Goal: Task Accomplishment & Management: Complete application form

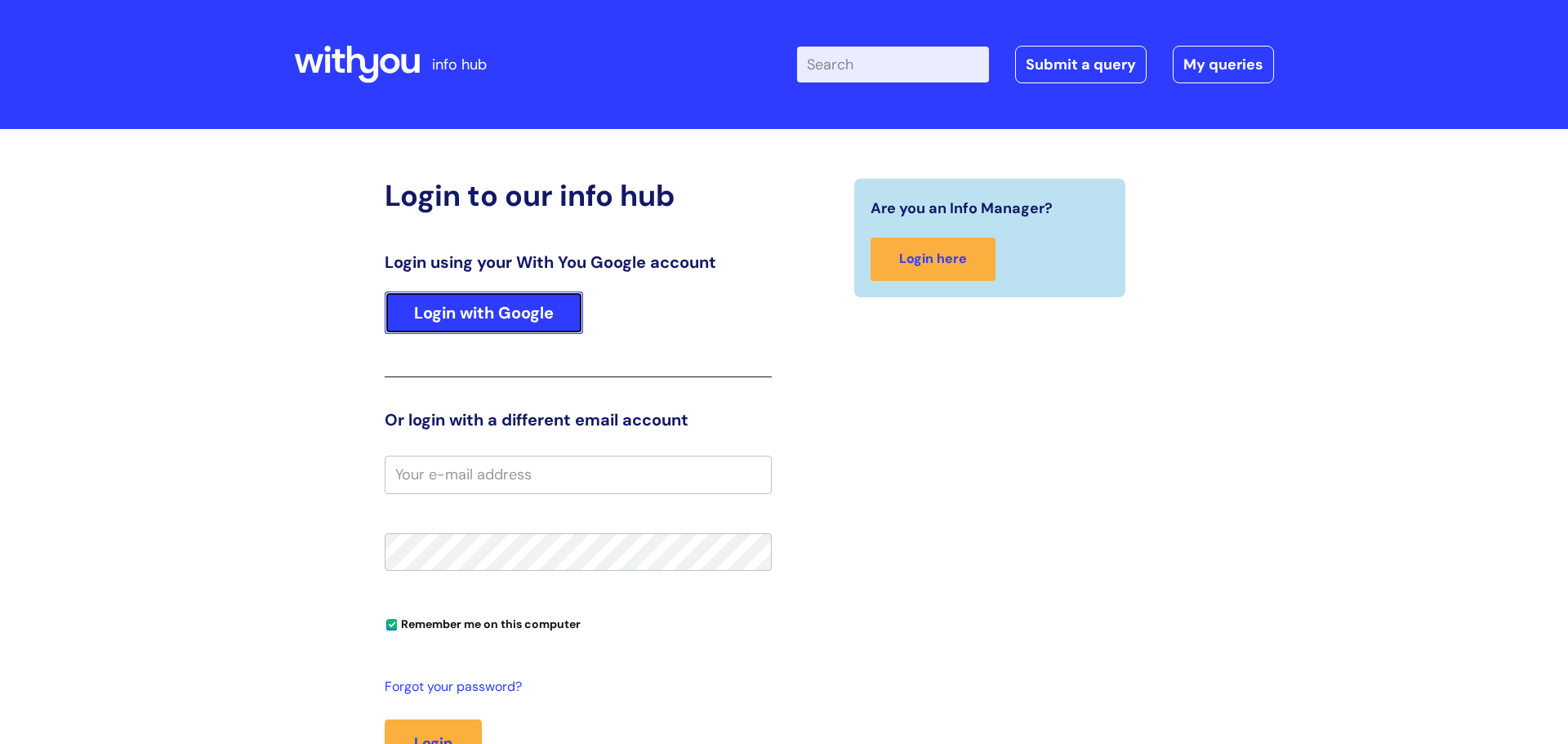
click at [431, 314] on link "Login with Google" at bounding box center [484, 313] width 198 height 42
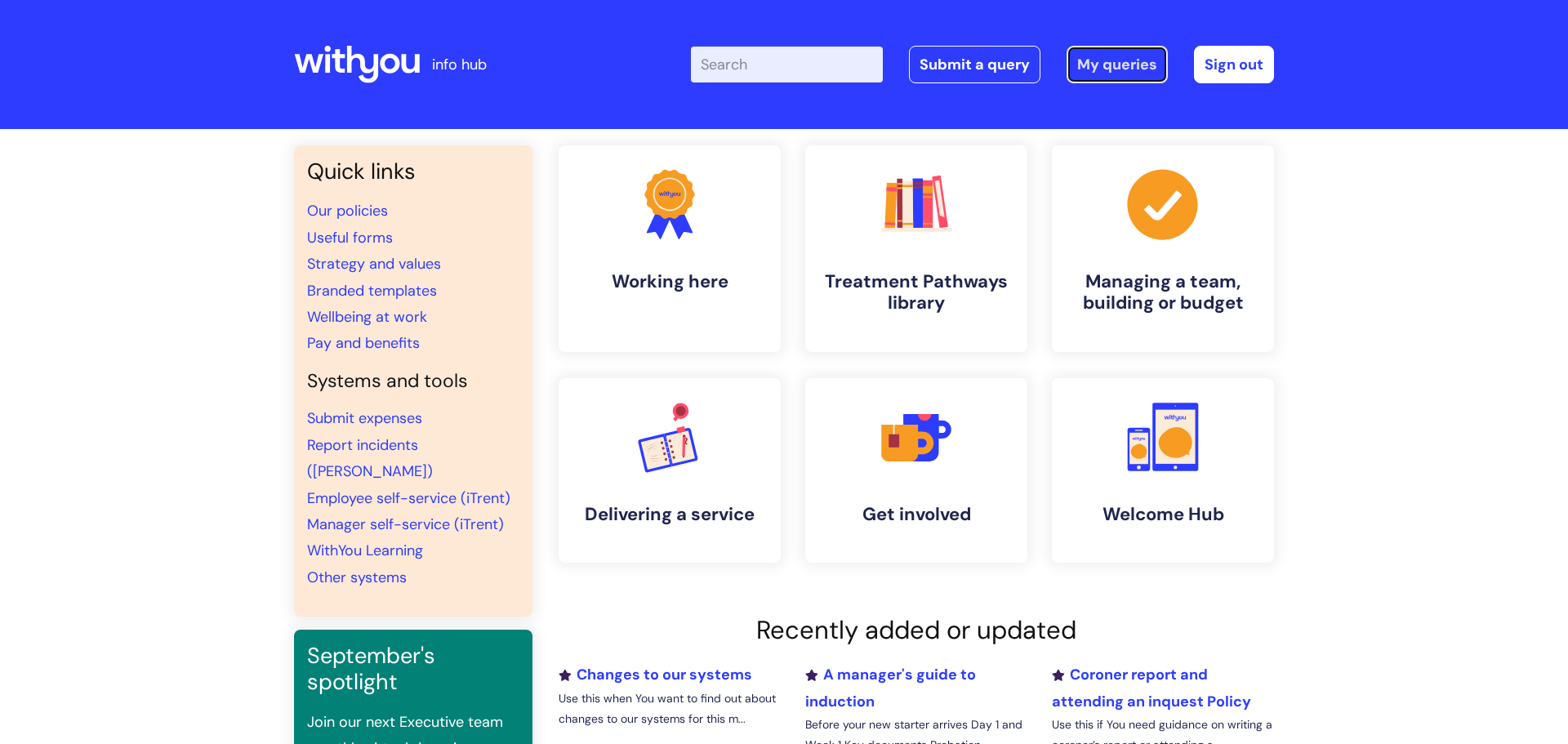
click at [1130, 68] on link "My queries" at bounding box center [1118, 64] width 101 height 37
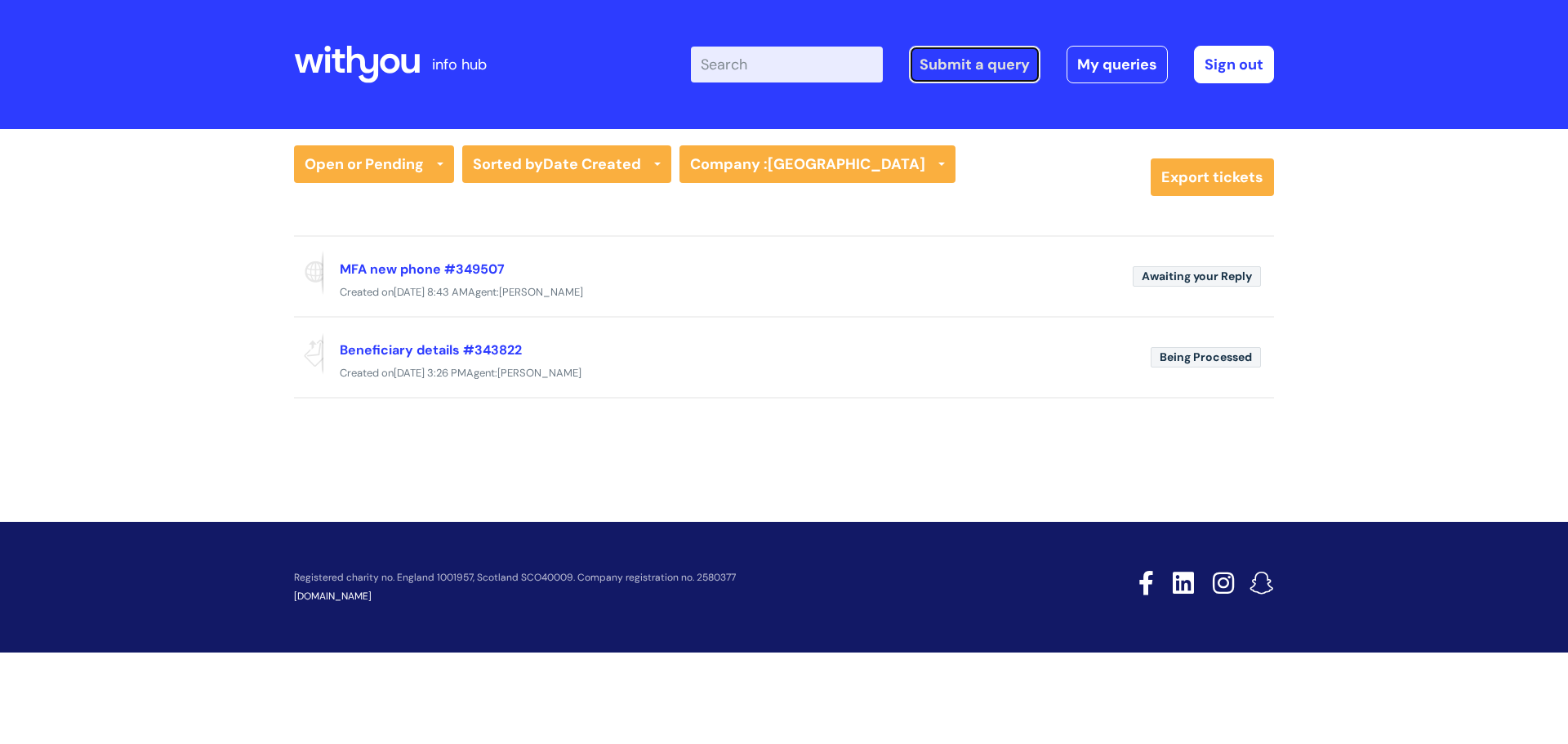
click at [969, 69] on link "Submit a query" at bounding box center [975, 64] width 132 height 37
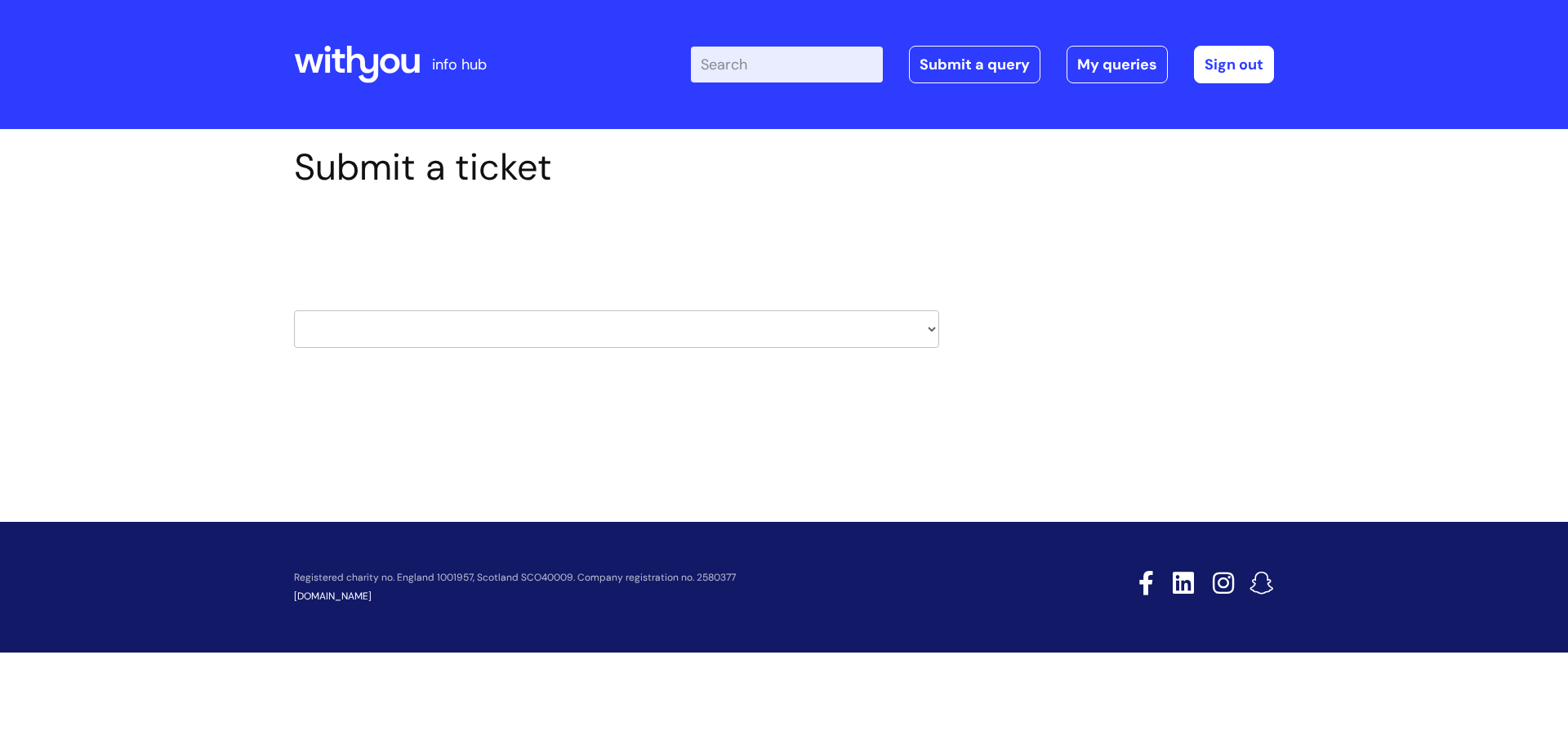
click at [930, 327] on select "HR / People IT and Support Clinical Drug Alerts Finance Accounts Data Support T…" at bounding box center [616, 328] width 645 height 37
select select "it_and_support"
click at [294, 310] on select "HR / People IT and Support Clinical Drug Alerts Finance Accounts Data Support T…" at bounding box center [616, 328] width 645 height 37
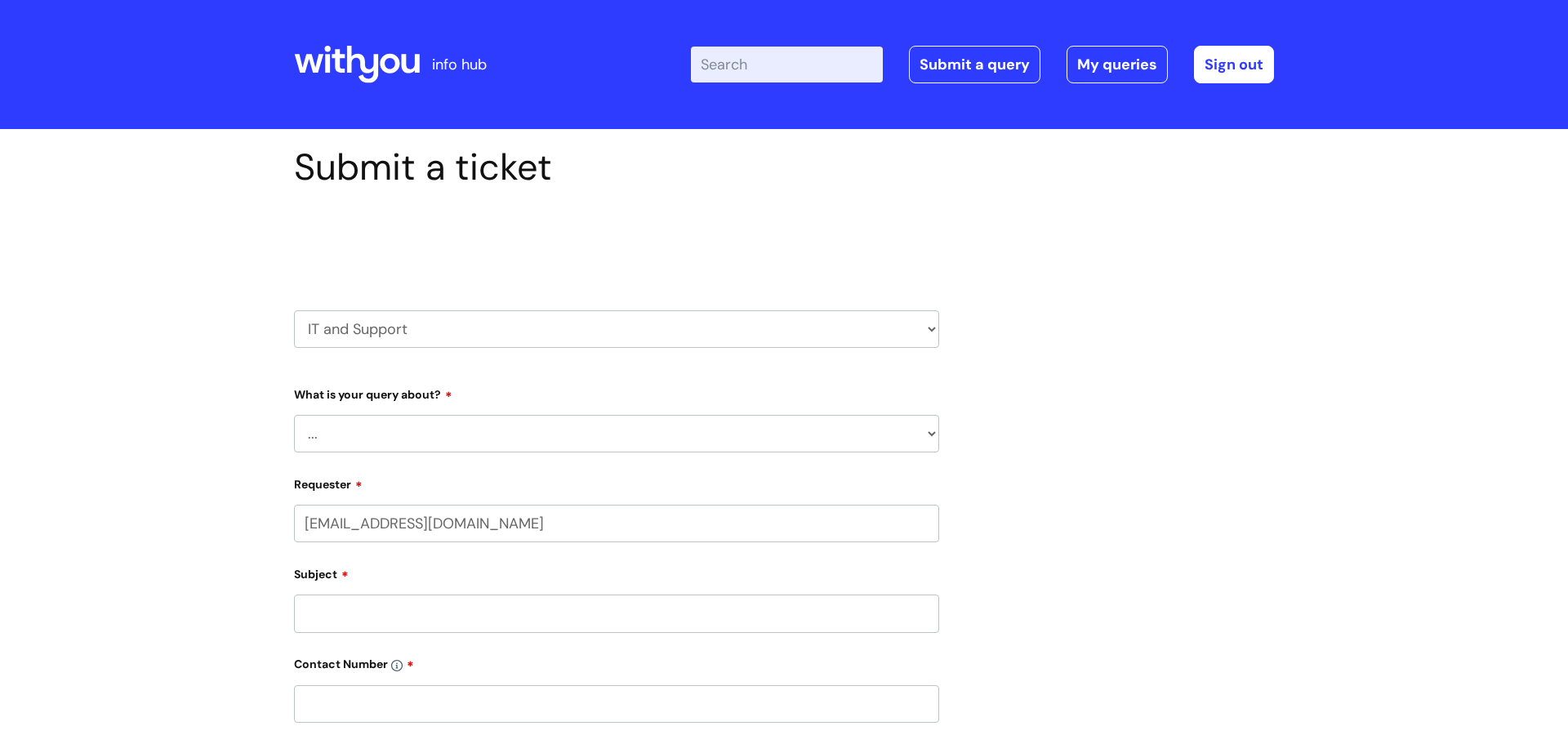
select select "80004157231"
click at [509, 430] on select "... Mobile Phone Reset & MFA Accounts, Starters and Leavers IT Hardware issue I…" at bounding box center [616, 433] width 645 height 37
select select "IT Hardware issue"
click at [294, 415] on select "... Mobile Phone Reset & MFA Accounts, Starters and Leavers IT Hardware issue I…" at bounding box center [616, 433] width 645 height 37
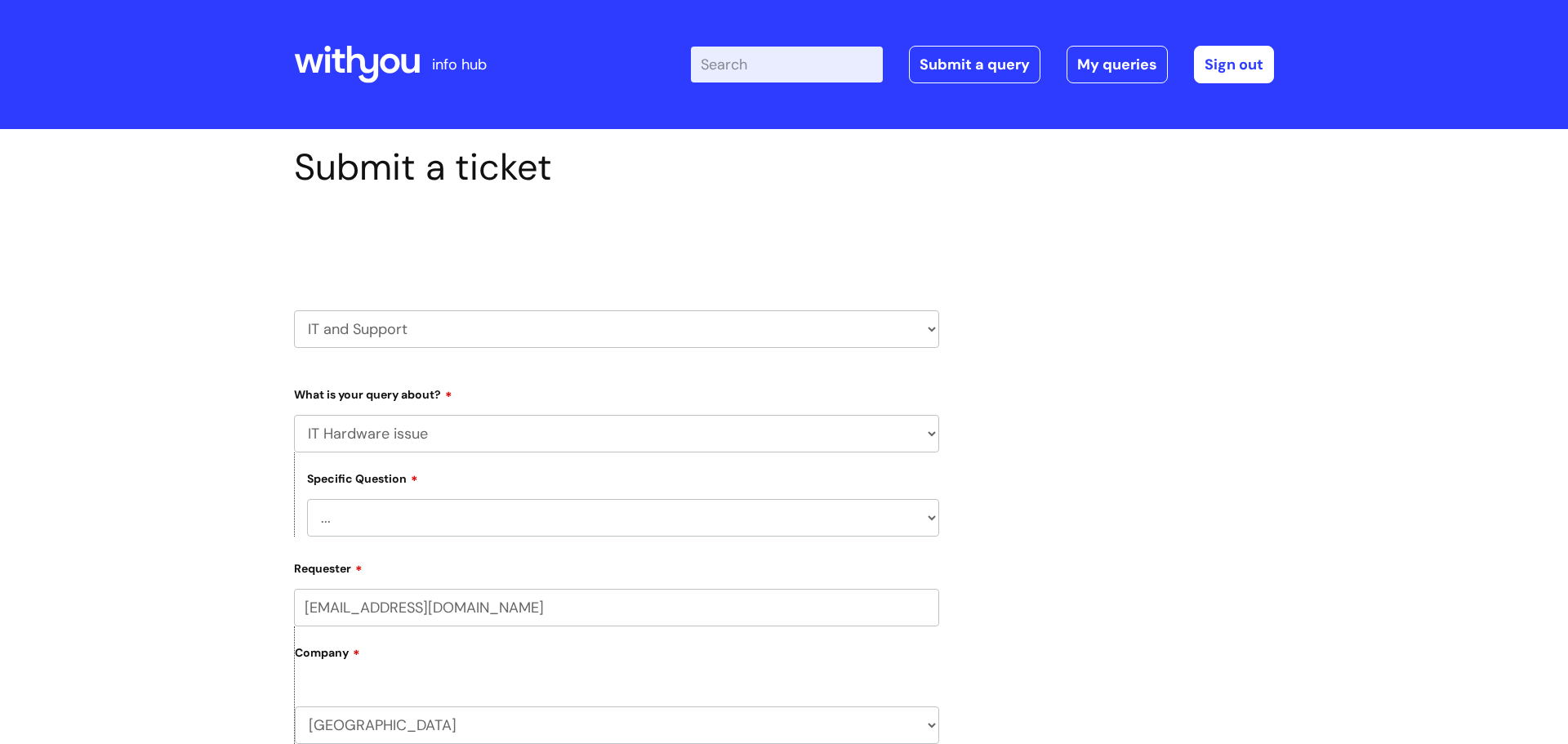
click at [412, 518] on select "... I need a new or replacement ... I’m waiting for new or replacement hardware…" at bounding box center [623, 518] width 632 height 37
select select "Problem with Laptop or Chromebook"
click at [307, 499] on select "... I need a new or replacement ... I’m waiting for new or replacement hardware…" at bounding box center [623, 518] width 632 height 37
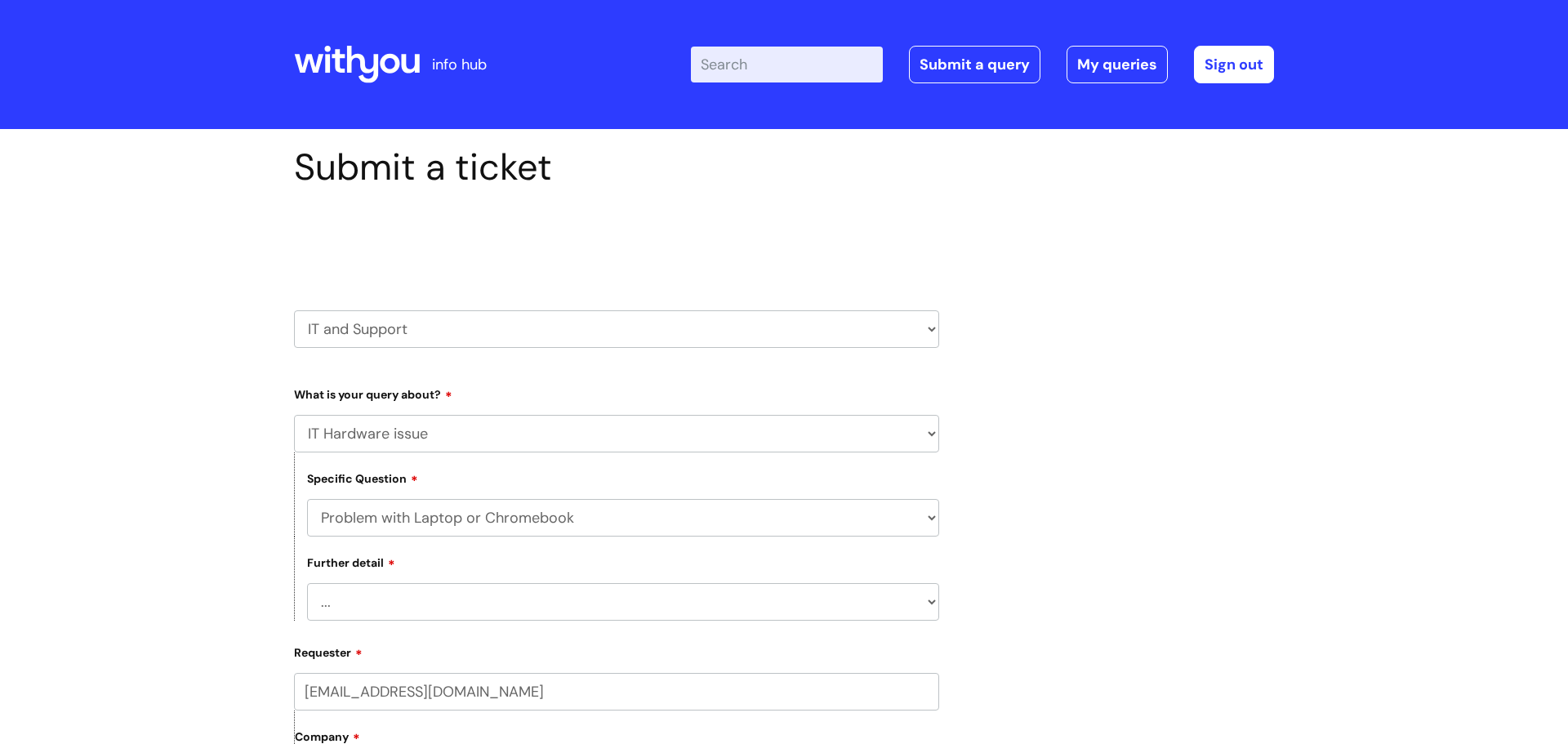
click at [398, 603] on select "... I’ve no sound / microphone I’ve got no internet or wifi I’ve got no camera …" at bounding box center [623, 601] width 632 height 37
select select "I’ve got a display issue"
click at [307, 583] on select "... I’ve no sound / microphone I’ve got no internet or wifi I’ve got no camera …" at bounding box center [623, 601] width 632 height 37
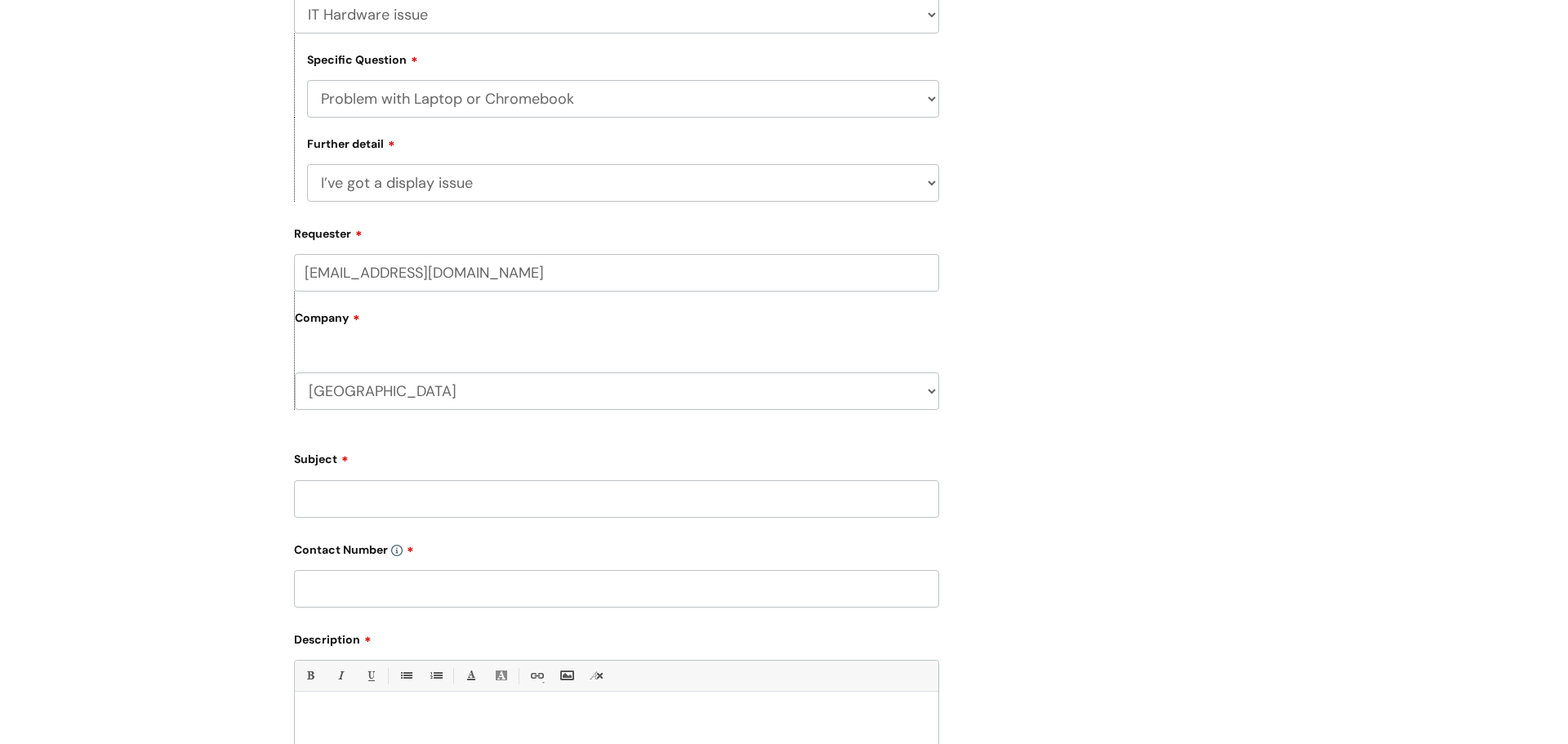
scroll to position [439, 0]
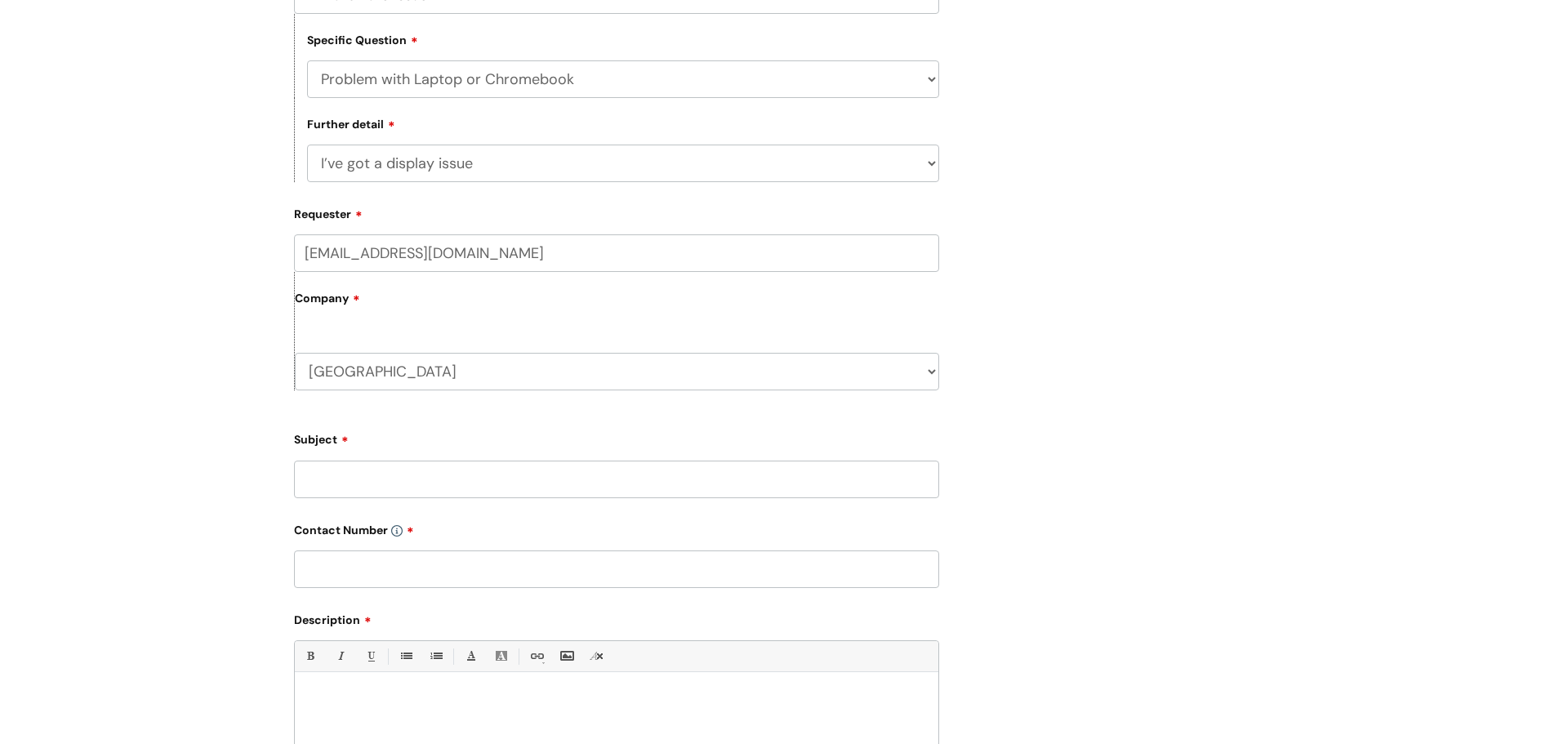
click at [403, 569] on input "text" at bounding box center [616, 569] width 645 height 37
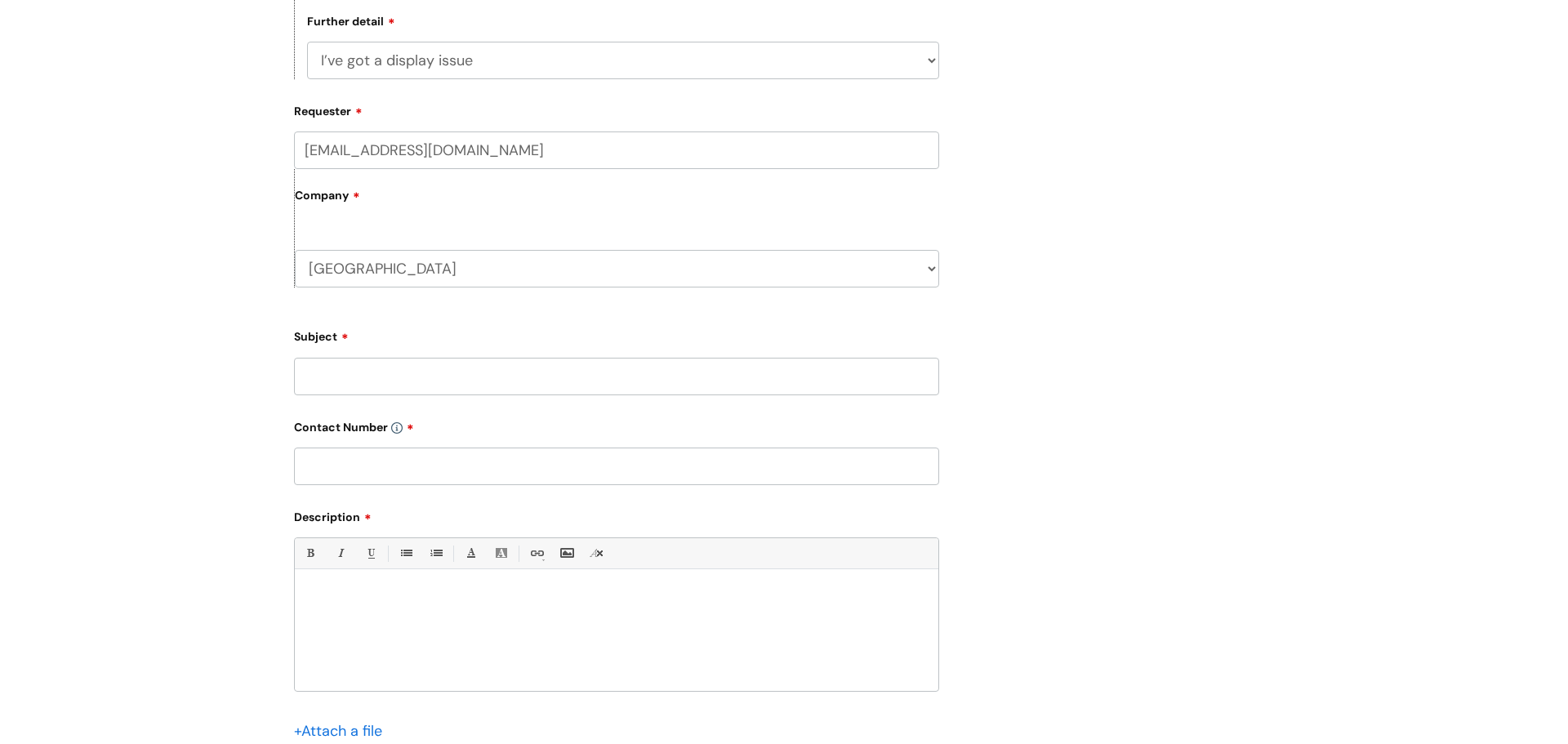
scroll to position [567, 0]
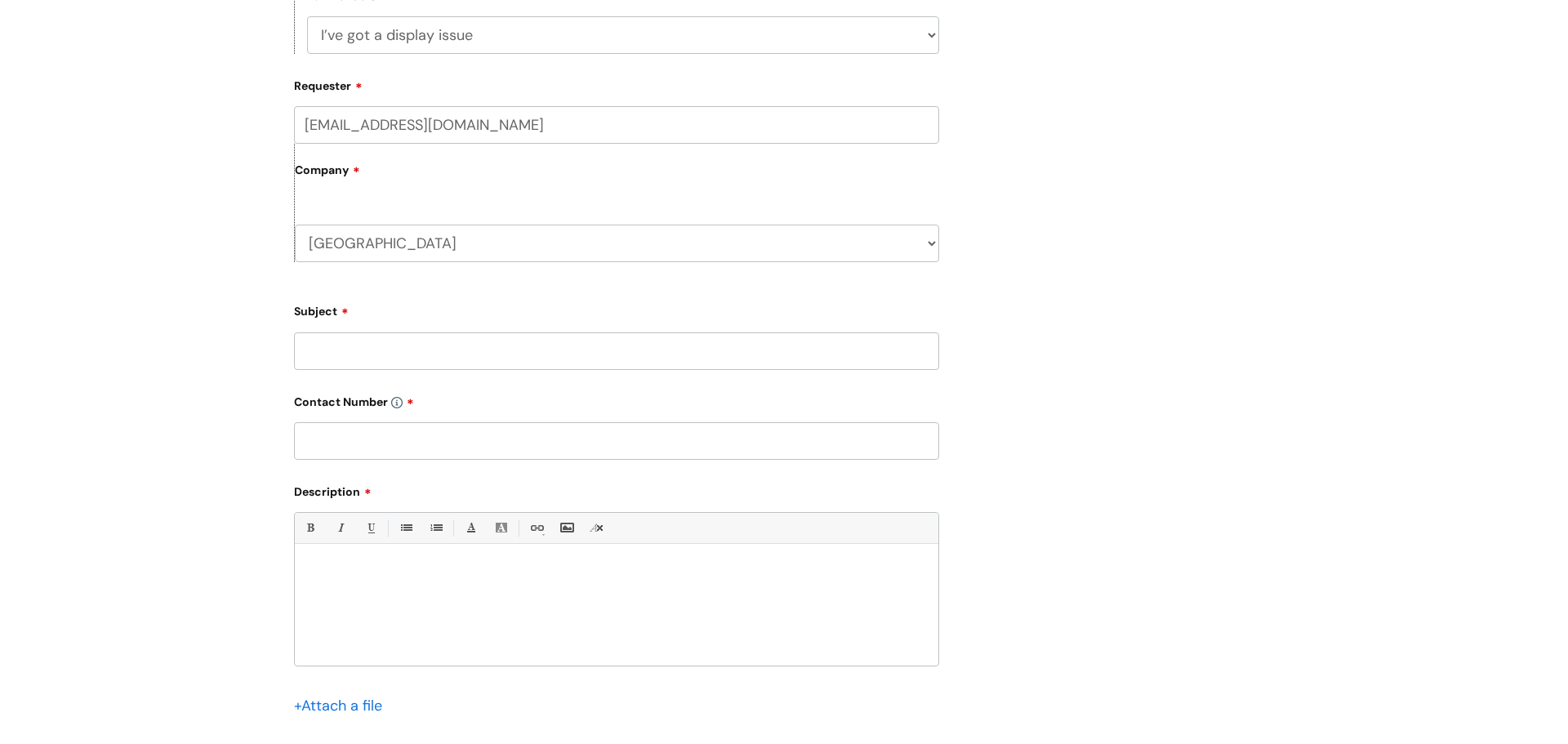
click at [466, 341] on input "Subject" at bounding box center [616, 351] width 645 height 37
type input "Screen on Chomebook."
click at [461, 439] on input "text" at bounding box center [616, 440] width 645 height 37
type input "0"
type input "07929722849"
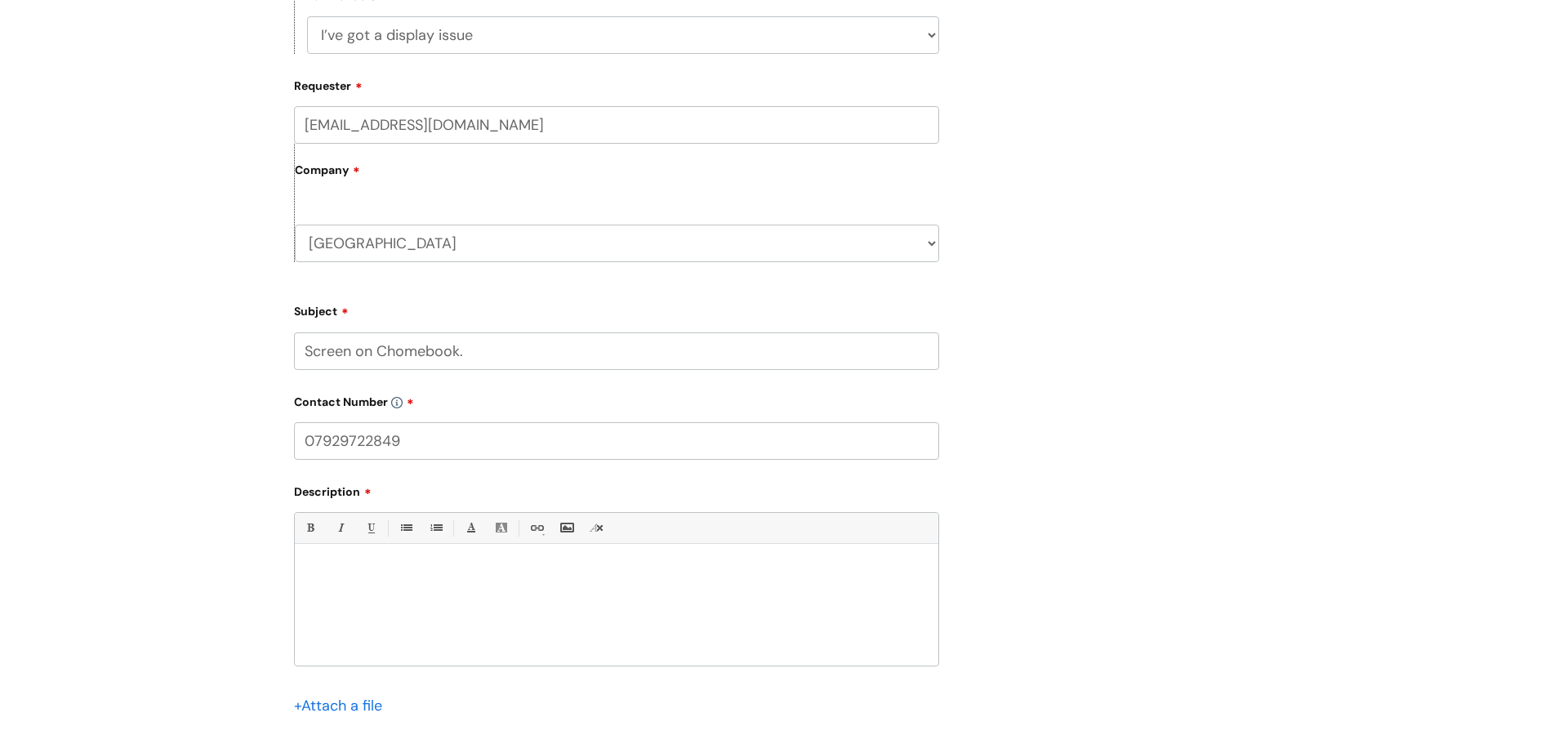
click at [403, 580] on div at bounding box center [616, 610] width 644 height 113
drag, startPoint x: 542, startPoint y: 570, endPoint x: 545, endPoint y: 586, distance: 16.3
click at [541, 571] on p "When I opened my chromebook, 04819, this" at bounding box center [616, 572] width 619 height 15
click at [358, 709] on input "file" at bounding box center [334, 704] width 81 height 21
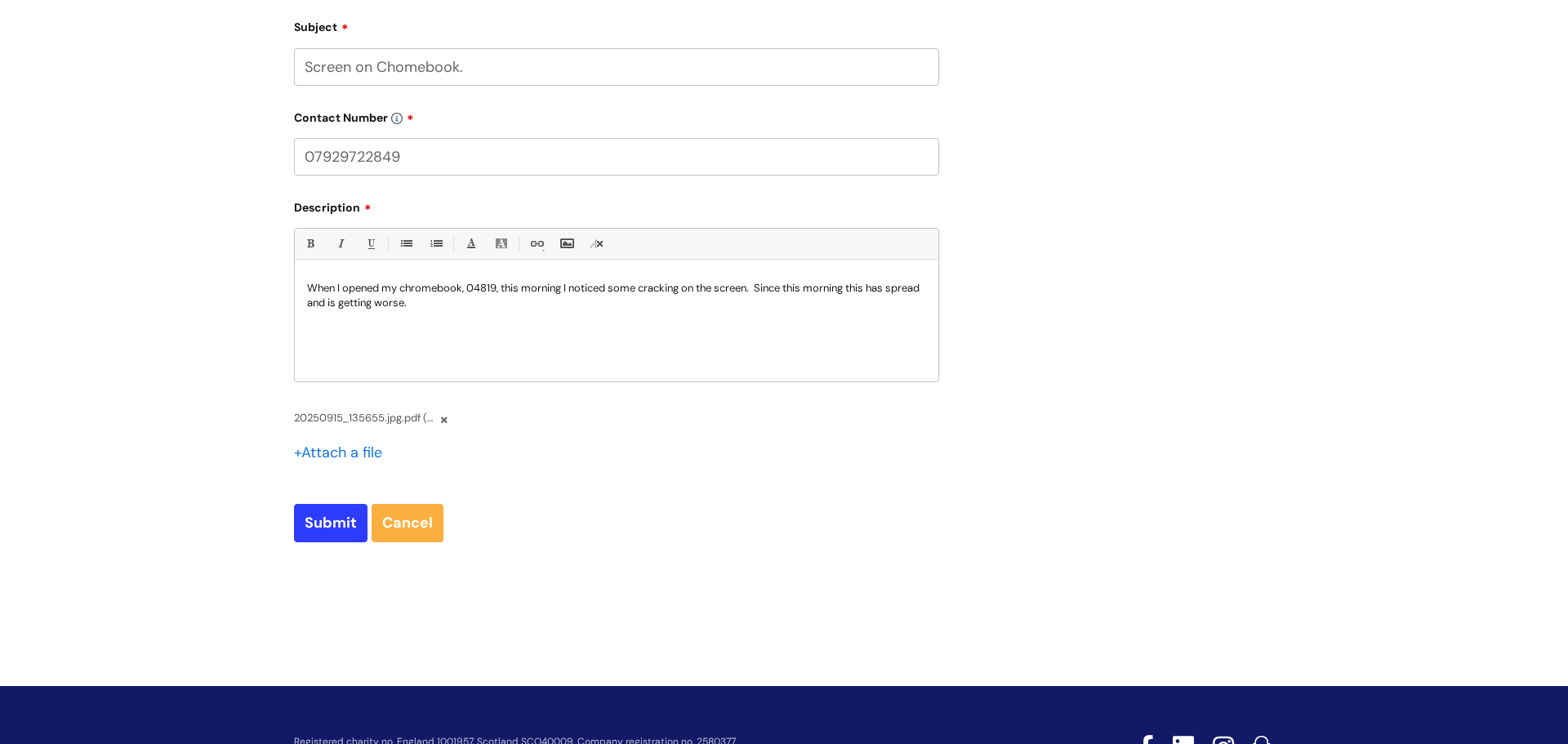
scroll to position [853, 0]
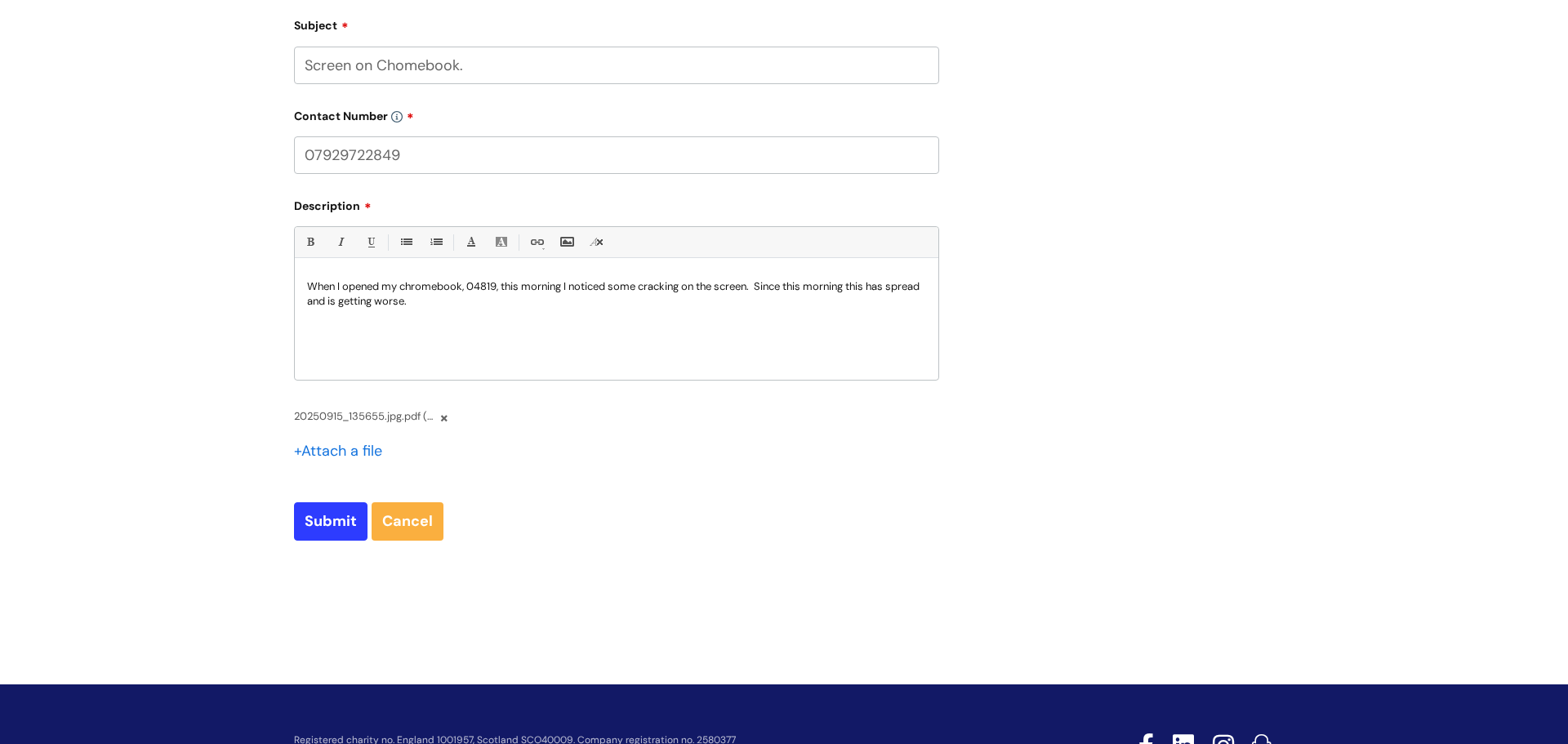
click at [460, 306] on p "When I opened my chromebook, 04819, this morning I noticed some cracking on the…" at bounding box center [616, 294] width 619 height 29
click at [334, 519] on input "Submit" at bounding box center [330, 521] width 74 height 37
type input "Please Wait..."
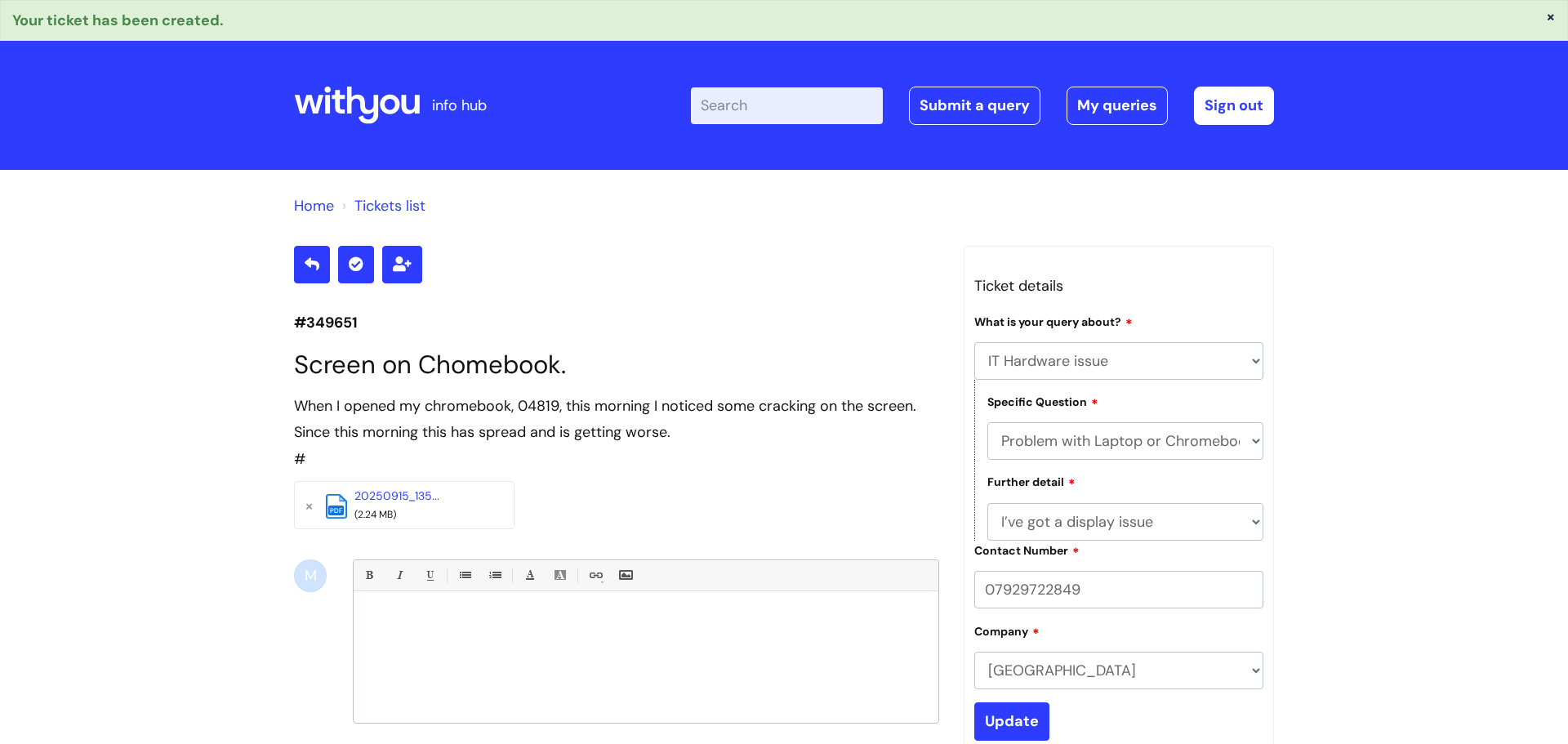
select select "IT Hardware issue"
select select "Problem with Laptop or Chromebook"
select select "I’ve got a display issue"
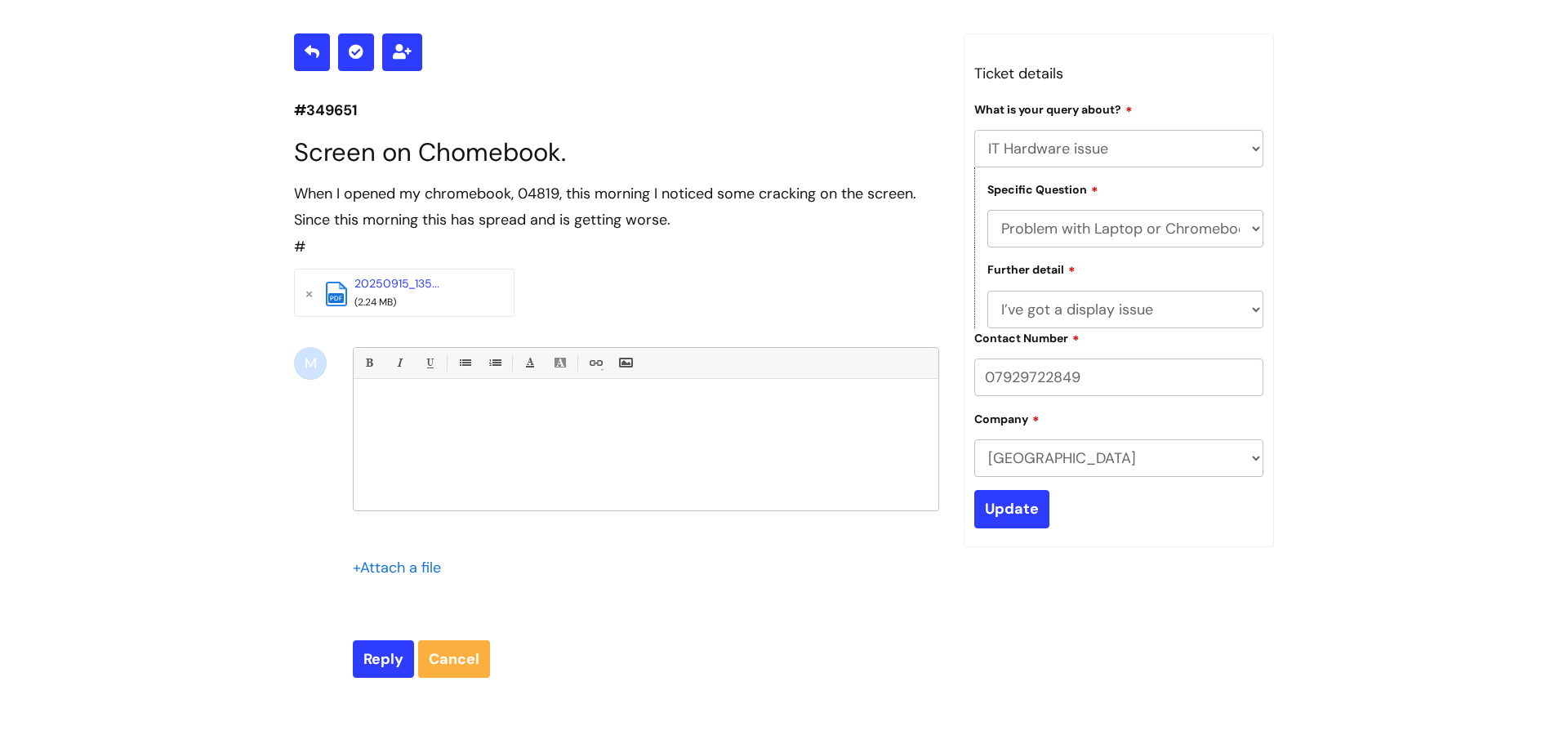
scroll to position [160, 0]
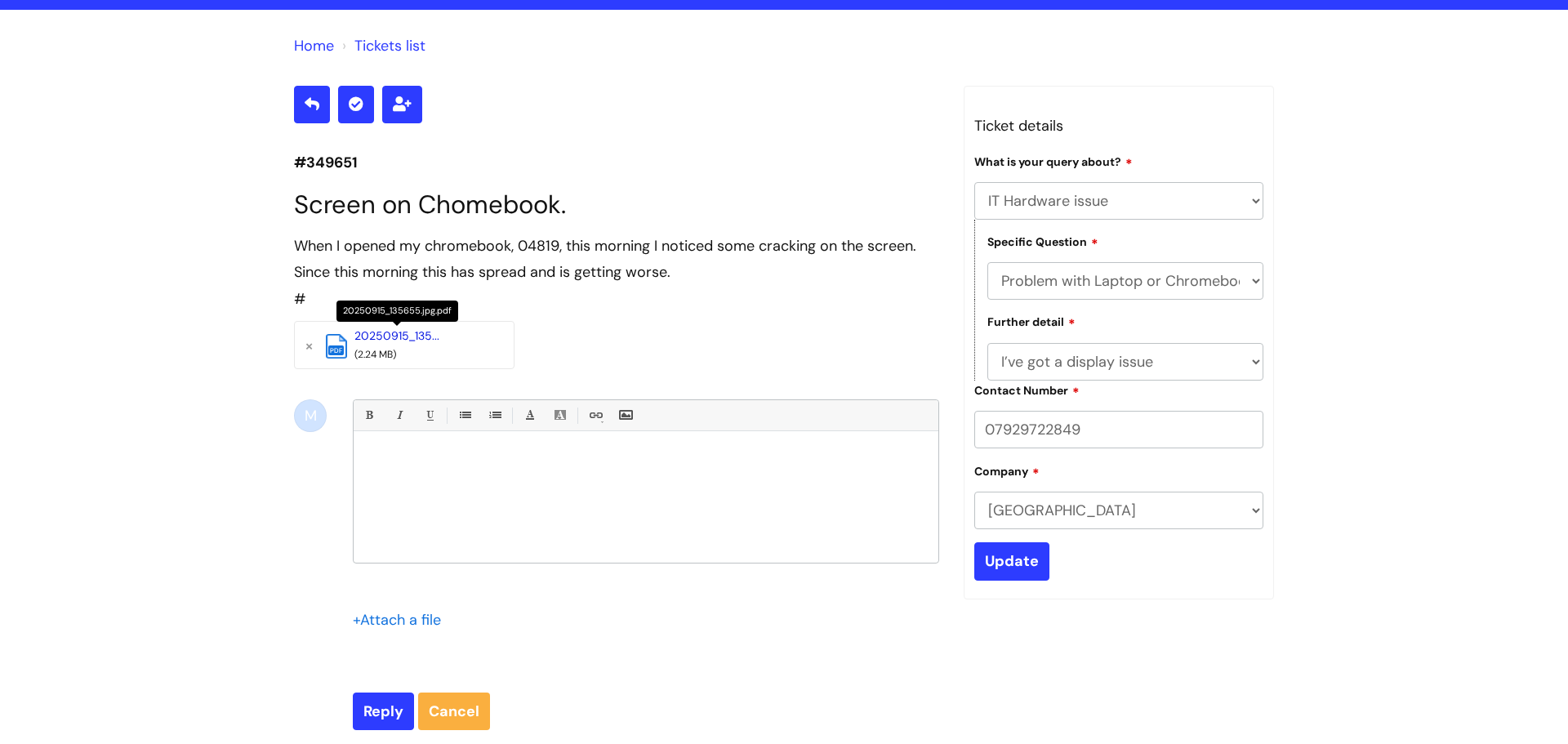
click at [382, 336] on link "20250915_135..." at bounding box center [397, 336] width 85 height 15
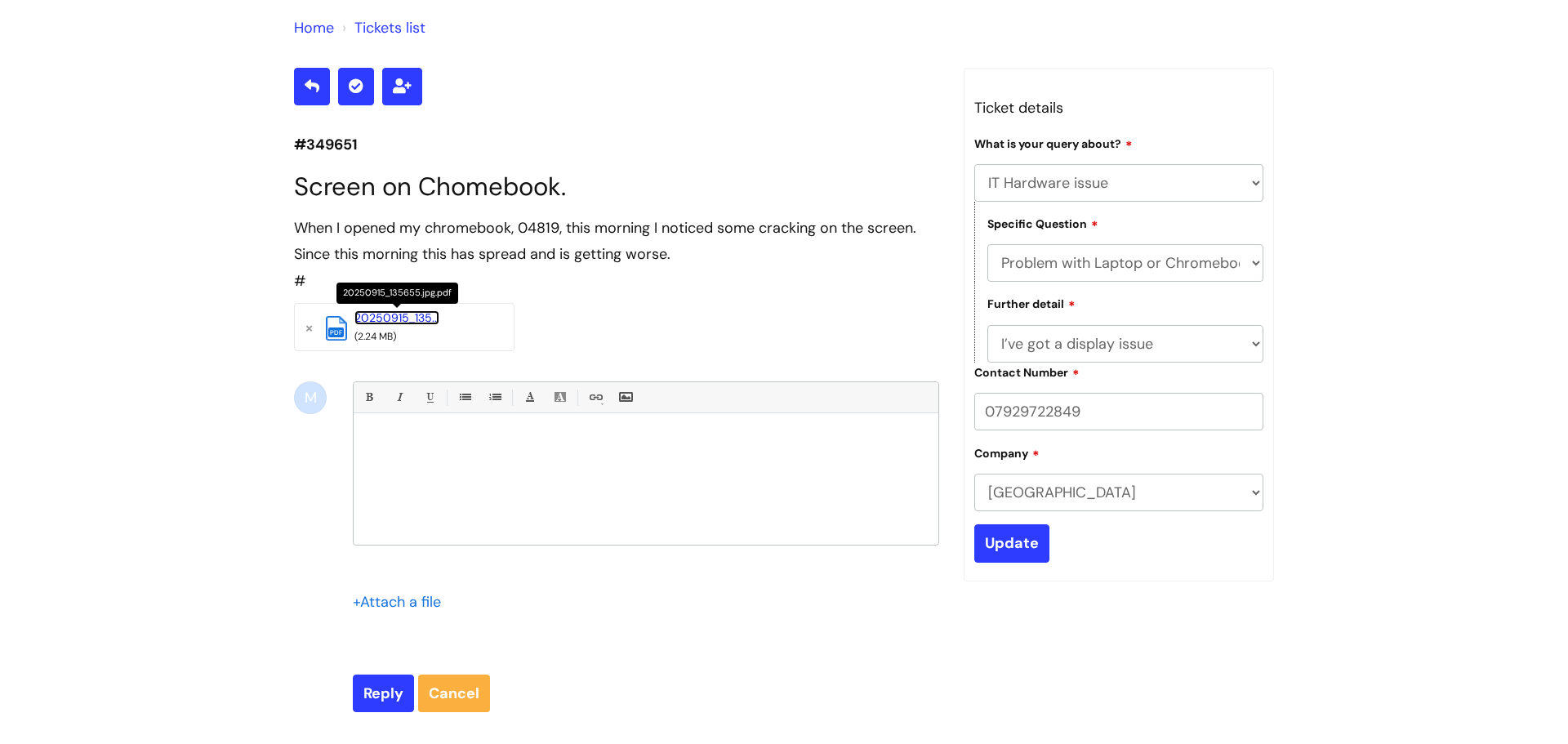
scroll to position [0, 0]
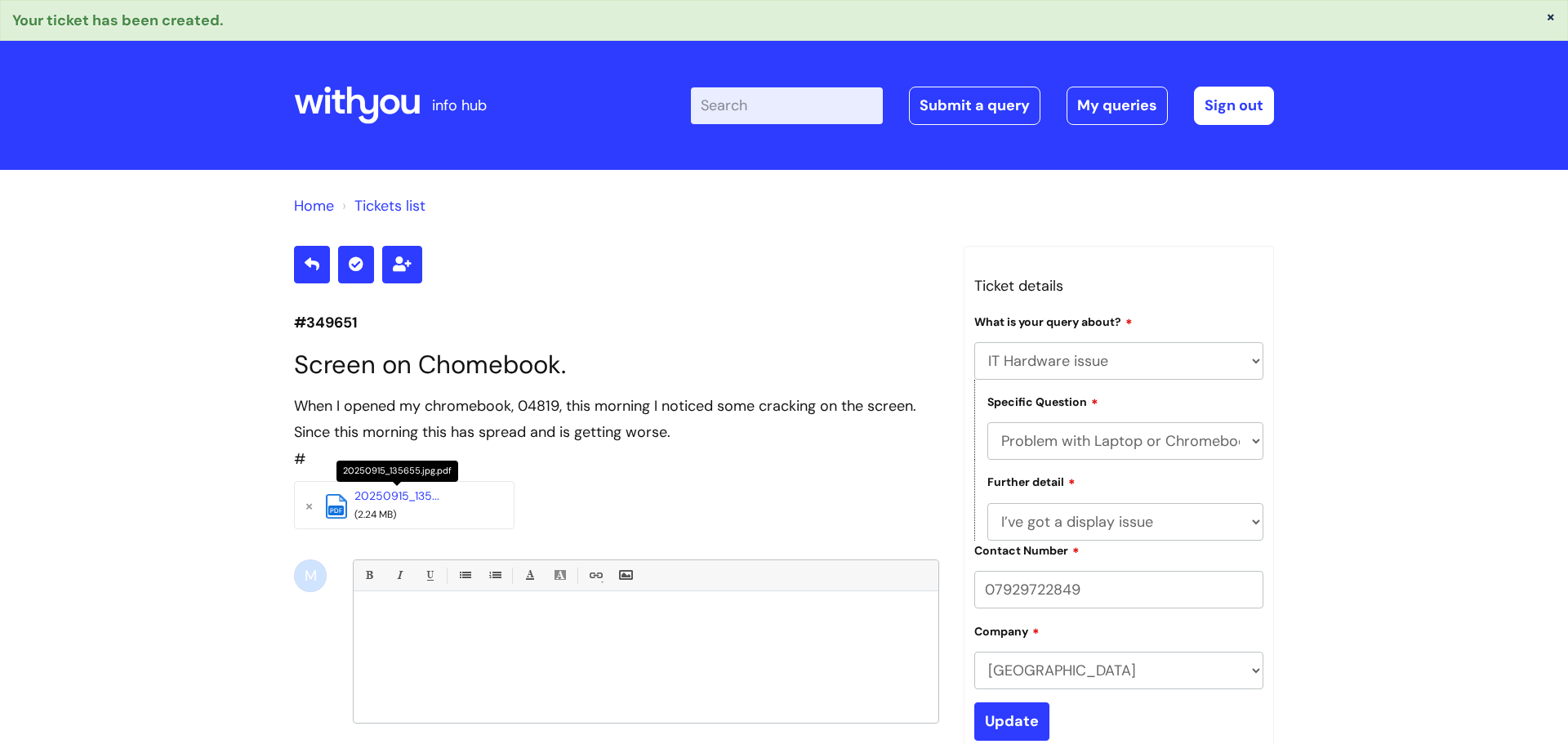
click at [382, 204] on link "Tickets list" at bounding box center [390, 206] width 71 height 20
